Goal: Information Seeking & Learning: Learn about a topic

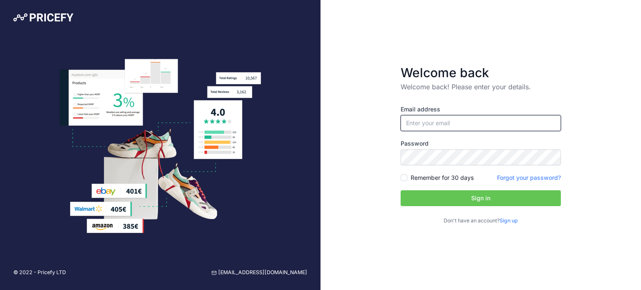
click at [460, 115] on input "email" at bounding box center [481, 123] width 160 height 16
type input "[PERSON_NAME][EMAIL_ADDRESS][DOMAIN_NAME]"
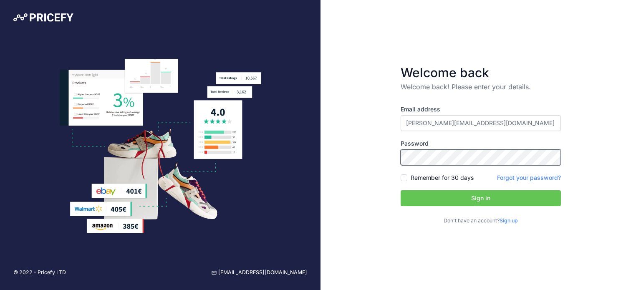
click at [401, 190] on button "Sign in" at bounding box center [481, 198] width 160 height 16
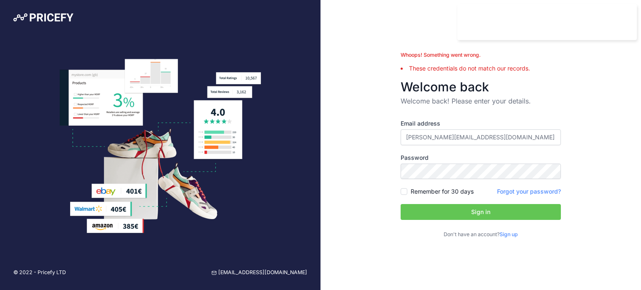
click at [513, 235] on link "Sign up" at bounding box center [509, 234] width 18 height 6
click at [505, 197] on div "Email address tuhin.mllk@gmail.com Password Remember for 30 days Sign up" at bounding box center [481, 178] width 160 height 119
click at [513, 188] on link "Forgot your password?" at bounding box center [529, 191] width 64 height 7
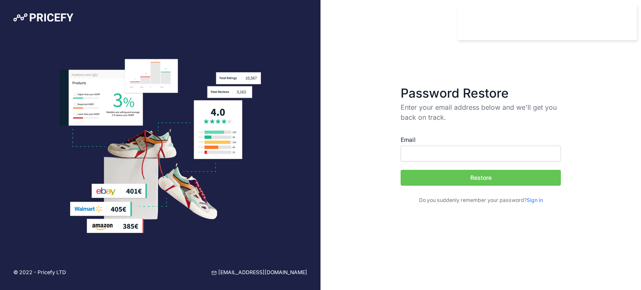
click at [442, 147] on input "Email" at bounding box center [481, 154] width 160 height 16
type input "[PERSON_NAME][EMAIL_ADDRESS][DOMAIN_NAME]"
drag, startPoint x: 437, startPoint y: 236, endPoint x: 472, endPoint y: 152, distance: 91.9
click at [472, 152] on div "Password Restore Enter your email address below and we'll get you back on track…" at bounding box center [481, 145] width 321 height 290
click at [464, 179] on button "Restore" at bounding box center [481, 178] width 160 height 16
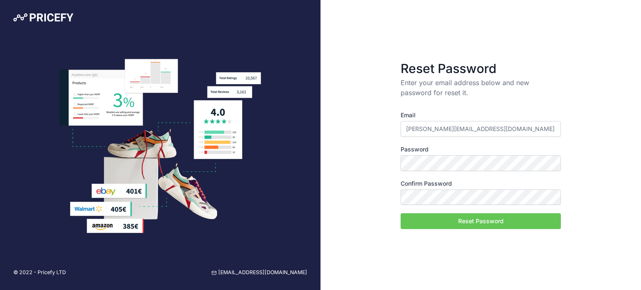
click at [471, 133] on input "[PERSON_NAME][EMAIL_ADDRESS][DOMAIN_NAME]" at bounding box center [481, 129] width 160 height 16
click at [401, 213] on button "Reset Password" at bounding box center [481, 221] width 160 height 16
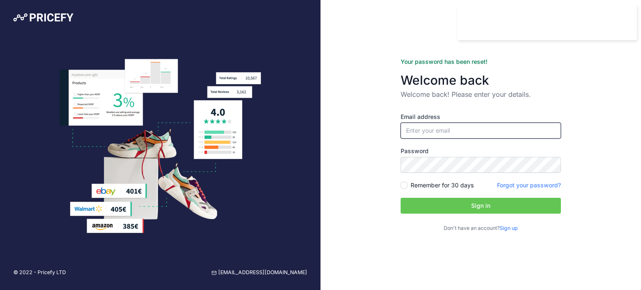
type input "[PERSON_NAME][EMAIL_ADDRESS][DOMAIN_NAME]"
click at [404, 188] on input "Remember for 30 days" at bounding box center [404, 185] width 7 height 7
checkbox input "true"
click at [417, 203] on button "Sign in" at bounding box center [481, 206] width 160 height 16
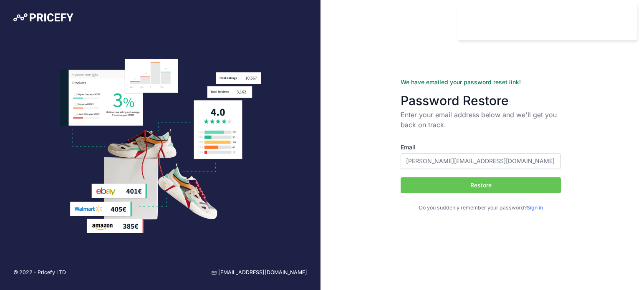
click at [540, 205] on link "Sign in" at bounding box center [535, 208] width 16 height 6
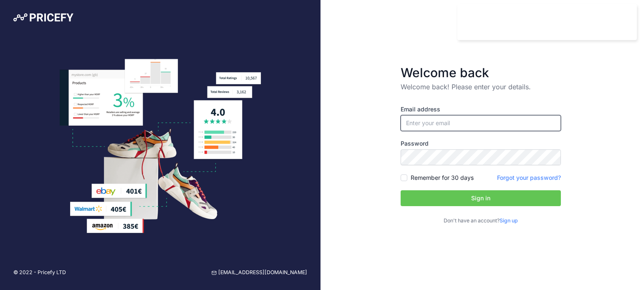
type input "[PERSON_NAME][EMAIL_ADDRESS][DOMAIN_NAME]"
click at [452, 194] on button "Sign in" at bounding box center [481, 198] width 160 height 16
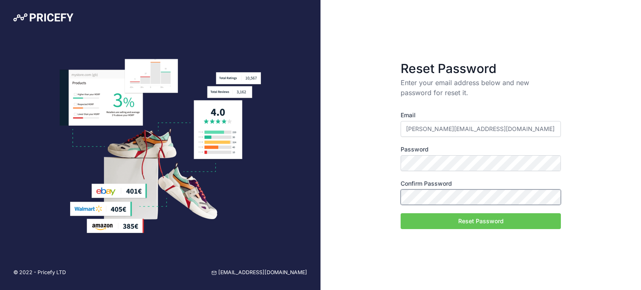
click at [401, 213] on button "Reset Password" at bounding box center [481, 221] width 160 height 16
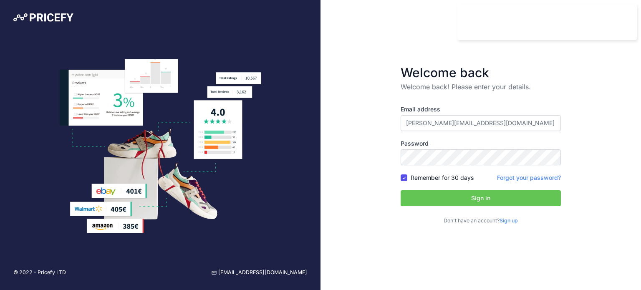
click at [458, 202] on button "Sign in" at bounding box center [481, 198] width 160 height 16
click at [477, 192] on button "Sign in" at bounding box center [481, 198] width 160 height 16
click at [424, 198] on button "Sign in" at bounding box center [481, 198] width 160 height 16
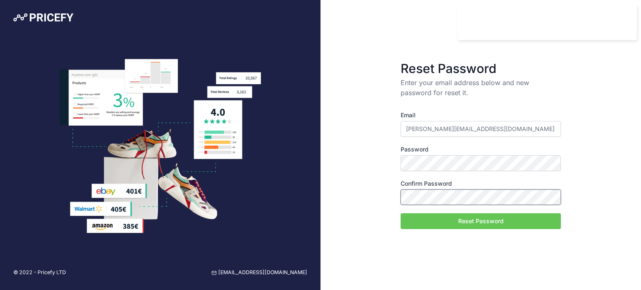
click at [401, 213] on button "Reset Password" at bounding box center [481, 221] width 160 height 16
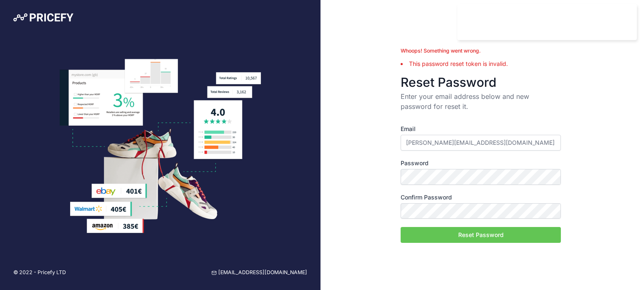
click at [53, 10] on div at bounding box center [160, 19] width 321 height 38
click at [37, 18] on img at bounding box center [43, 17] width 60 height 8
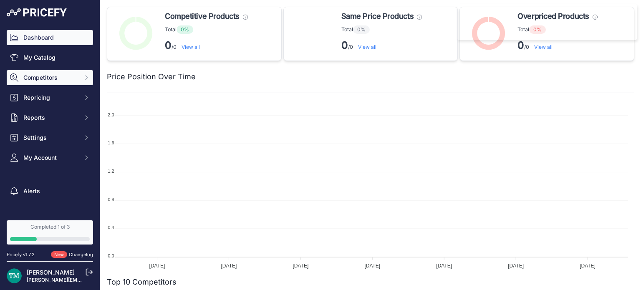
click at [42, 80] on span "Competitors" at bounding box center [50, 77] width 55 height 8
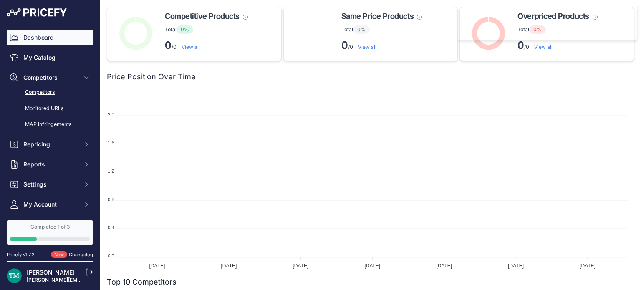
click at [44, 91] on link "Competitors" at bounding box center [50, 92] width 86 height 15
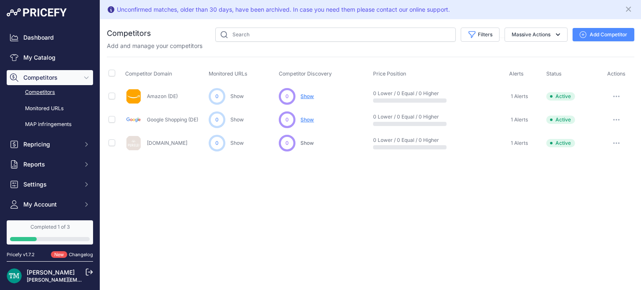
drag, startPoint x: 369, startPoint y: 73, endPoint x: 414, endPoint y: 66, distance: 45.2
click at [414, 66] on tr "Competitor Domain Monitored URLs Competitor Discovery Price Position Alerts Sta…" at bounding box center [371, 74] width 528 height 21
copy tr "Price Position"
click at [328, 195] on div "Unconfirmed matches, older than 30 days, have been archived. In case you need t…" at bounding box center [370, 145] width 541 height 290
click at [409, 192] on div "Unconfirmed matches, older than 30 days, have been archived. In case you need t…" at bounding box center [370, 145] width 541 height 290
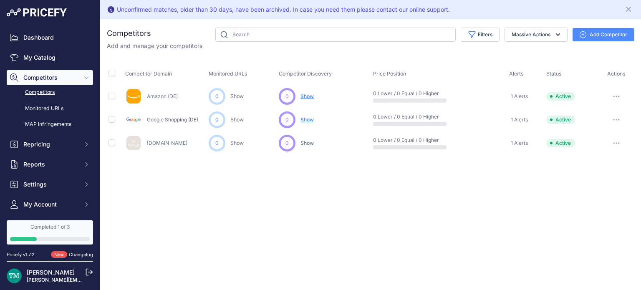
click at [167, 100] on div "Amazon (DE)" at bounding box center [165, 96] width 80 height 17
click at [169, 95] on link "Amazon (DE)" at bounding box center [162, 96] width 31 height 6
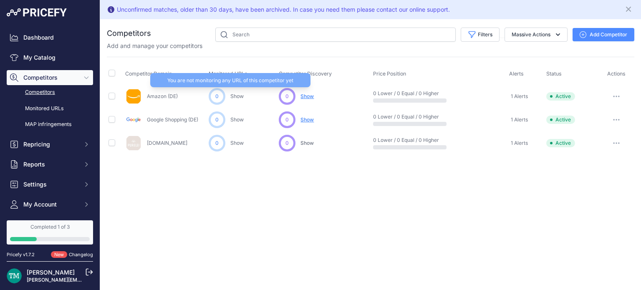
click at [237, 95] on link "Show" at bounding box center [236, 96] width 13 height 6
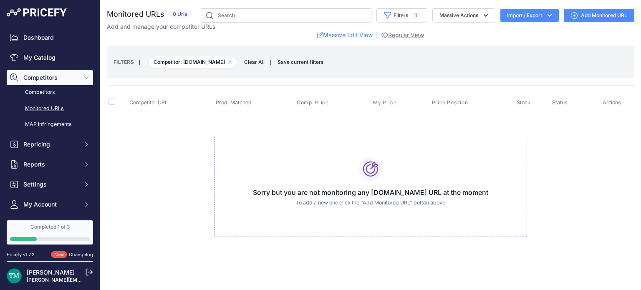
click at [409, 38] on link "Regular View" at bounding box center [402, 35] width 43 height 8
click at [45, 103] on link "Monitored URLs" at bounding box center [50, 108] width 86 height 15
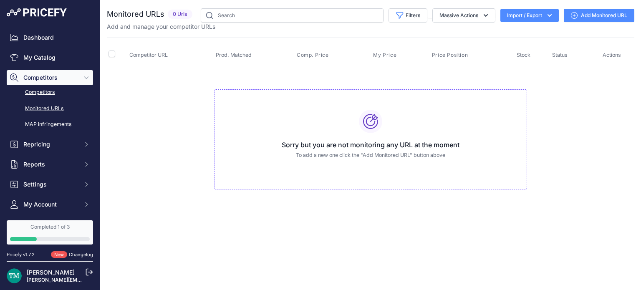
click at [37, 93] on link "Competitors" at bounding box center [50, 92] width 86 height 15
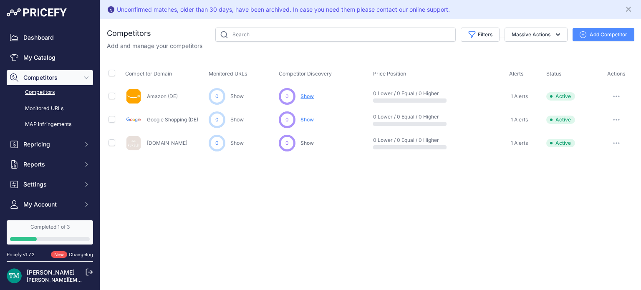
click at [234, 100] on div "0 Show You are not monitoring any URL of this competitor yet" at bounding box center [242, 96] width 67 height 17
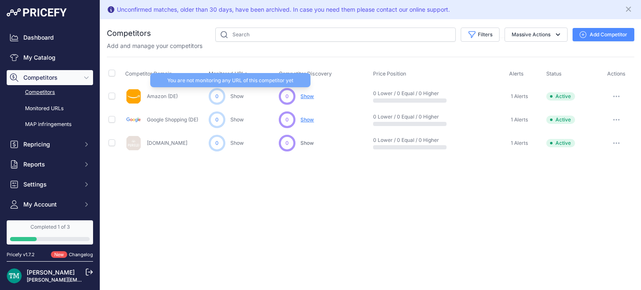
click at [237, 95] on link "Show" at bounding box center [236, 96] width 13 height 6
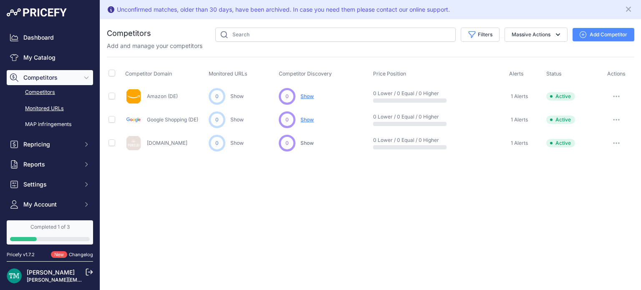
click at [50, 108] on link "Monitored URLs" at bounding box center [50, 108] width 86 height 15
click at [307, 98] on span "Show" at bounding box center [307, 96] width 13 height 7
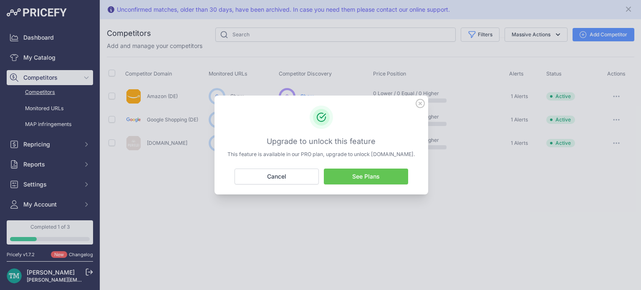
click at [362, 180] on link "See Plans" at bounding box center [366, 177] width 84 height 16
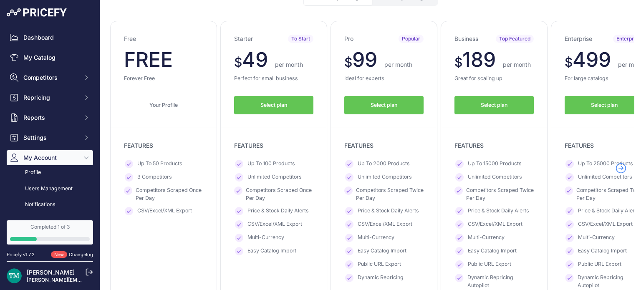
scroll to position [76, 0]
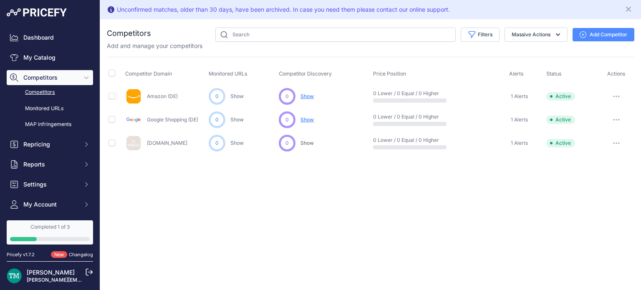
drag, startPoint x: 298, startPoint y: 101, endPoint x: 305, endPoint y: 93, distance: 9.7
click at [305, 93] on div "0 ... Discovering... Show Show Show ​" at bounding box center [324, 96] width 91 height 17
click at [305, 93] on span "Show" at bounding box center [307, 96] width 13 height 7
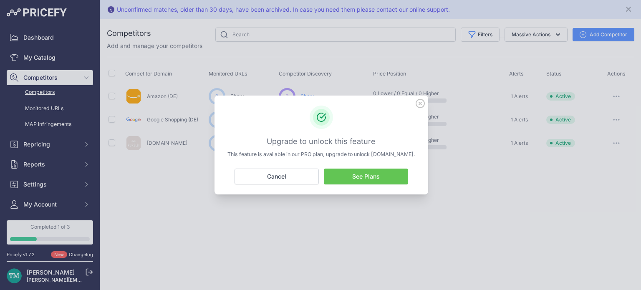
click at [310, 138] on h3 "Upgrade to unlock this feature" at bounding box center [322, 142] width 194 height 12
drag, startPoint x: 310, startPoint y: 138, endPoint x: 361, endPoint y: 156, distance: 53.5
click at [361, 156] on div "Upgrade to unlock this feature This feature is available in our PRO plan, upgra…" at bounding box center [322, 147] width 194 height 23
click at [419, 105] on icon at bounding box center [420, 103] width 9 height 9
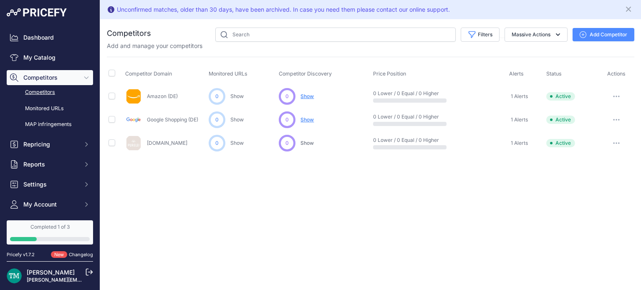
click at [409, 100] on div at bounding box center [409, 100] width 73 height 4
click at [616, 98] on button "button" at bounding box center [616, 97] width 17 height 12
click at [597, 109] on link "View Competitor Profile" at bounding box center [598, 113] width 70 height 13
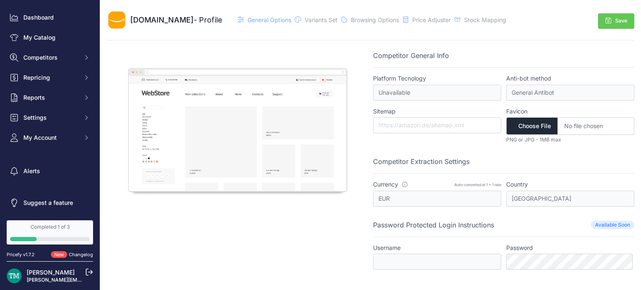
scroll to position [5, 0]
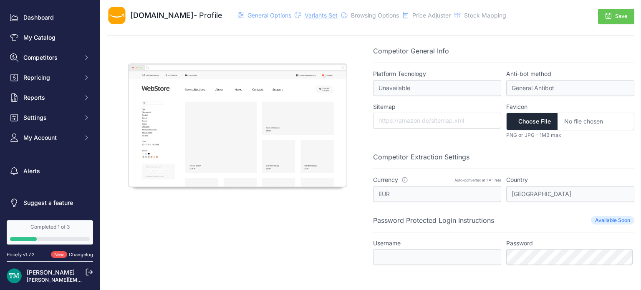
click at [305, 18] on span "Variants Set" at bounding box center [321, 15] width 33 height 7
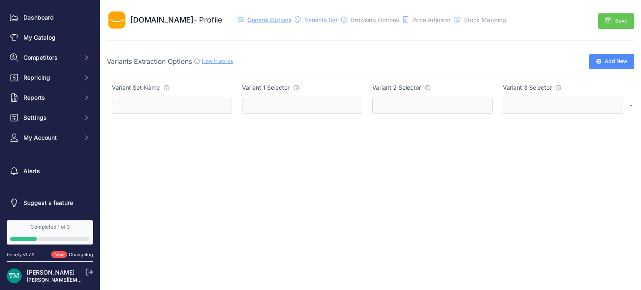
click at [249, 19] on span "General Options" at bounding box center [270, 19] width 44 height 7
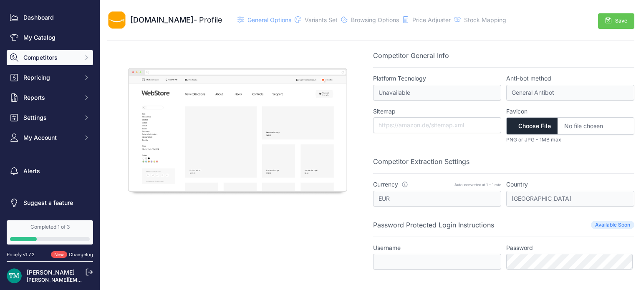
click at [54, 58] on span "Competitors" at bounding box center [50, 57] width 55 height 8
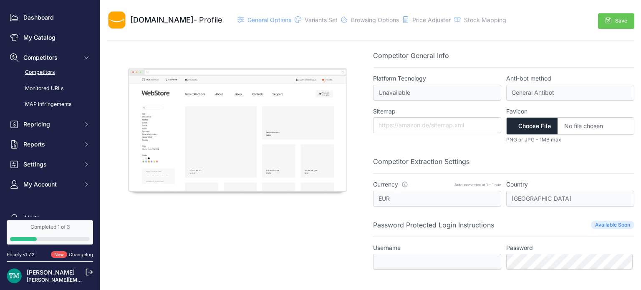
click at [47, 68] on link "Competitors" at bounding box center [50, 72] width 86 height 15
